Goal: Find specific page/section: Find specific page/section

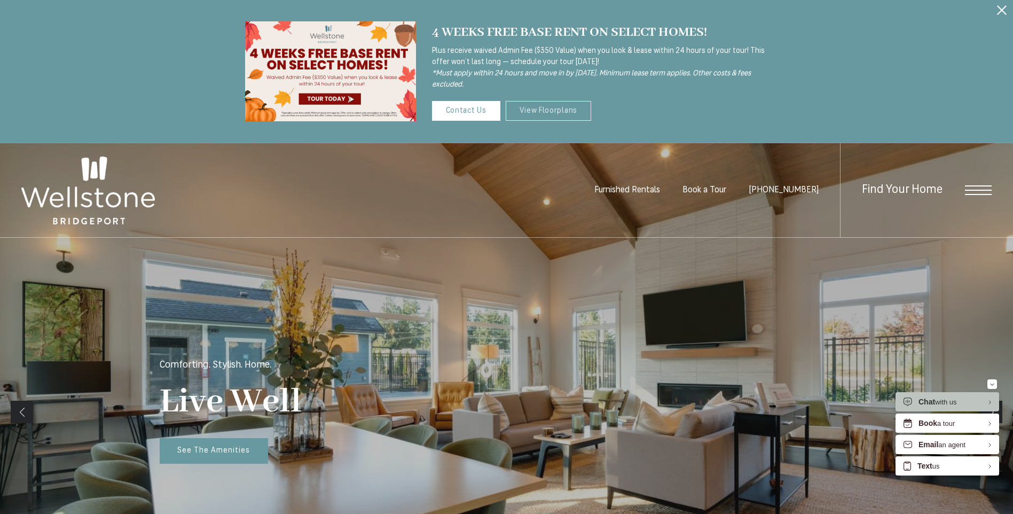
click at [550, 107] on link "View Floorplans" at bounding box center [549, 111] width 86 height 20
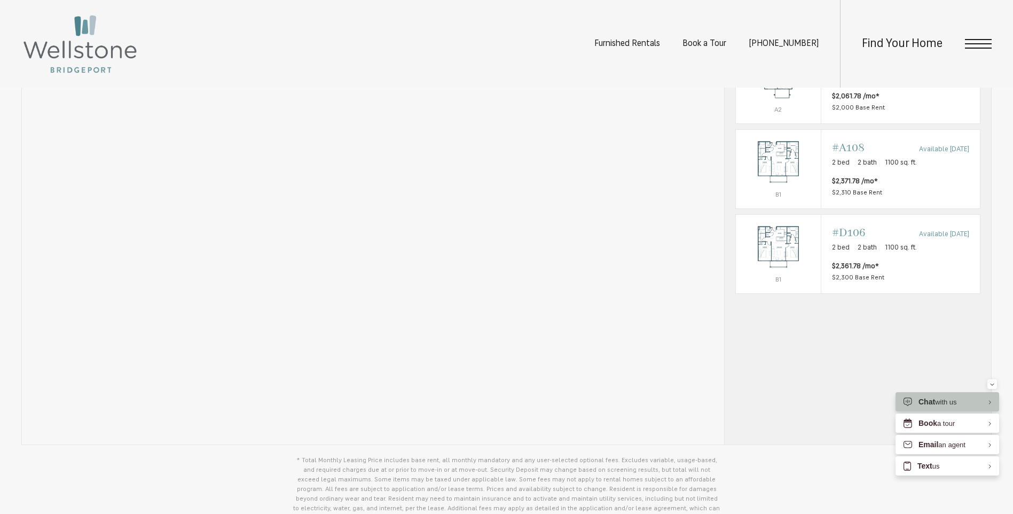
scroll to position [908, 0]
click at [765, 349] on div "* Total monthly leasing prices include base rent, all mandatory monthly fees an…" at bounding box center [858, 175] width 267 height 545
click at [486, 52] on div "Furnished Rentals Book a Tour (253) 642-8681 Find Your Home" at bounding box center [506, 44] width 1013 height 88
